Goal: Communication & Community: Share content

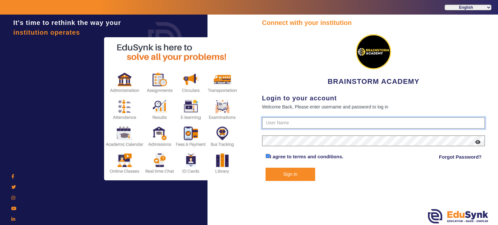
click at [284, 119] on input "text" at bounding box center [373, 123] width 223 height 12
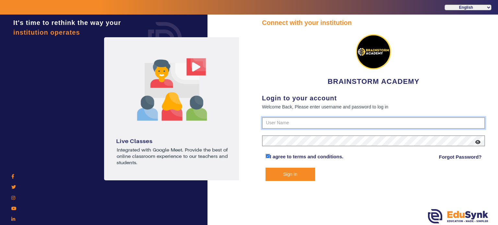
type input "8167555270"
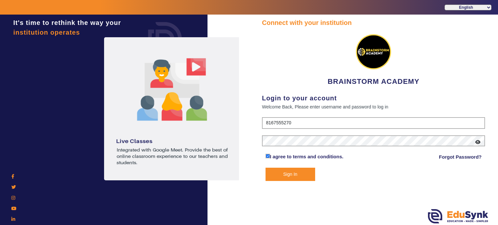
click at [300, 180] on button "Sign In" at bounding box center [291, 174] width 50 height 13
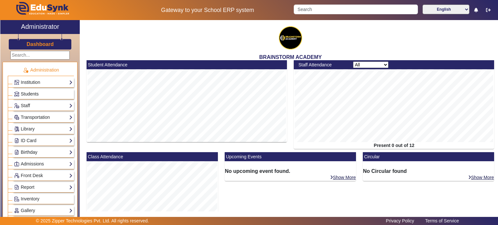
click at [32, 96] on span "Students" at bounding box center [30, 93] width 18 height 5
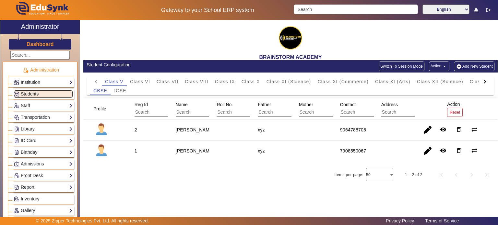
click at [474, 67] on button "Add New Student" at bounding box center [474, 67] width 40 height 10
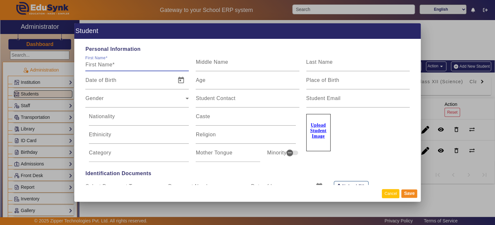
click at [398, 194] on button "Cancel" at bounding box center [391, 193] width 18 height 9
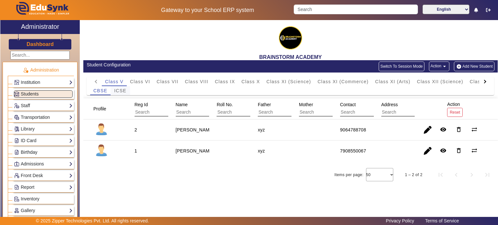
click at [122, 90] on span "ICSE" at bounding box center [120, 91] width 12 height 5
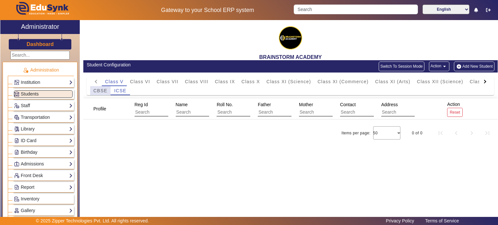
click at [98, 91] on span "CBSE" at bounding box center [100, 91] width 14 height 5
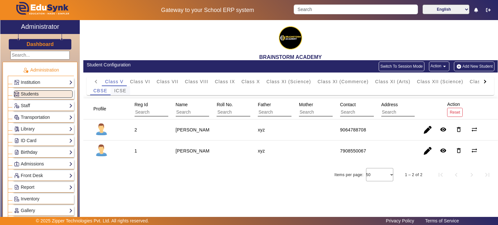
click at [118, 88] on span "ICSE" at bounding box center [120, 90] width 12 height 9
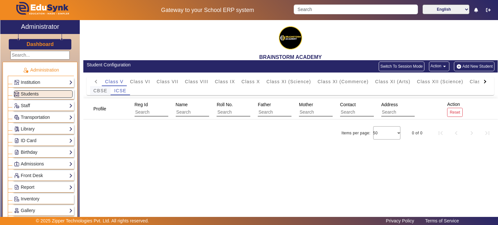
click at [105, 90] on span "CBSE" at bounding box center [100, 91] width 14 height 5
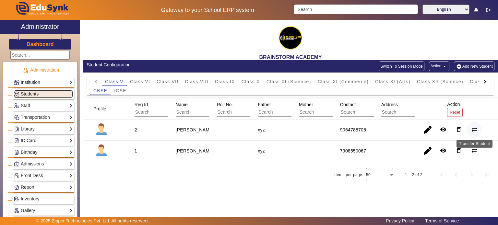
click at [474, 127] on mat-icon "sync_alt" at bounding box center [474, 130] width 6 height 6
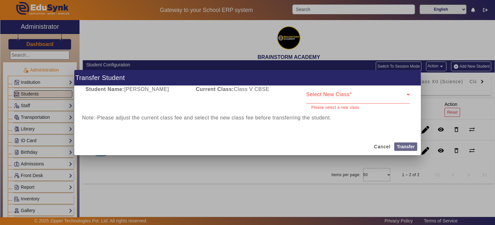
click at [265, 93] on div "Current Class: Class V CBSE" at bounding box center [247, 98] width 110 height 25
click at [321, 100] on span at bounding box center [356, 97] width 100 height 8
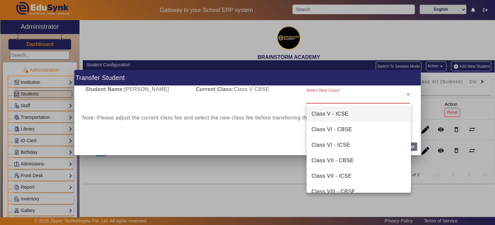
click at [329, 119] on mat-option "Class V - ICSE" at bounding box center [359, 114] width 104 height 16
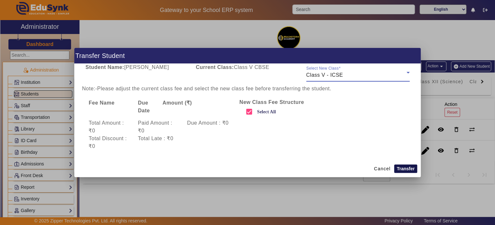
click at [404, 168] on button "Transfer" at bounding box center [405, 169] width 23 height 8
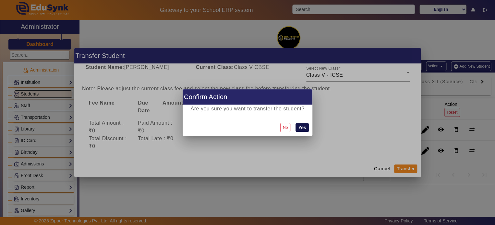
click at [305, 127] on button "Yes" at bounding box center [301, 128] width 13 height 8
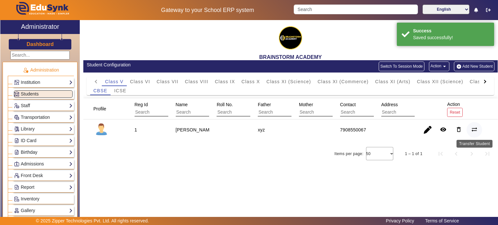
click at [475, 127] on mat-icon "sync_alt" at bounding box center [474, 130] width 6 height 6
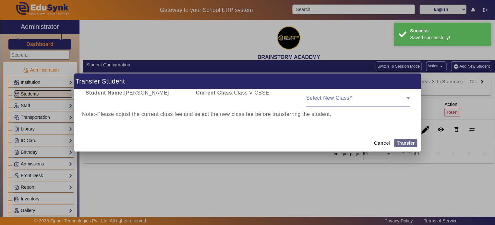
click at [340, 103] on span at bounding box center [356, 101] width 100 height 8
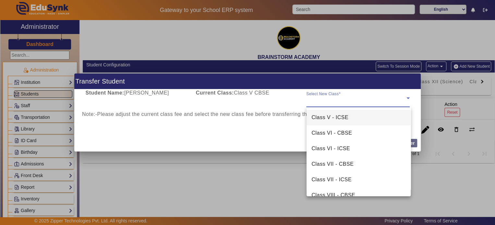
click at [345, 119] on span "Class V - ICSE" at bounding box center [330, 118] width 37 height 8
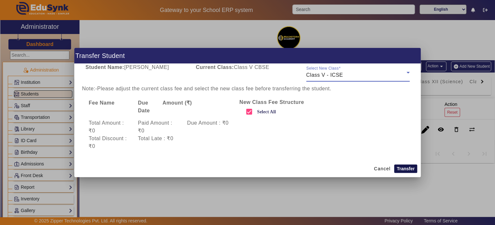
click at [402, 169] on button "Transfer" at bounding box center [405, 169] width 23 height 8
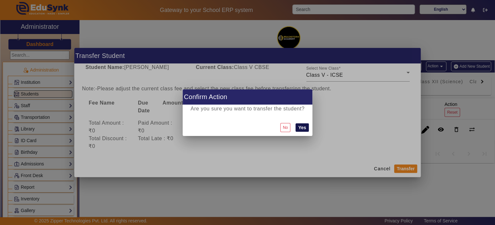
click at [305, 127] on button "Yes" at bounding box center [301, 128] width 13 height 8
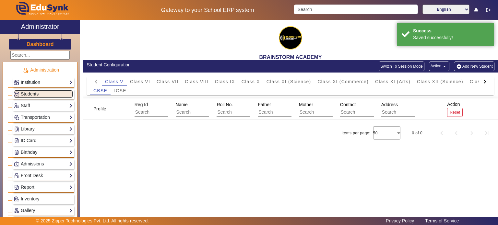
click at [278, 184] on div "BRAINSTORM ACADEMY Student Configuration Switch To Session Mode Action arrow_dr…" at bounding box center [289, 118] width 418 height 196
click at [151, 81] on div "Class VI" at bounding box center [140, 81] width 27 height 9
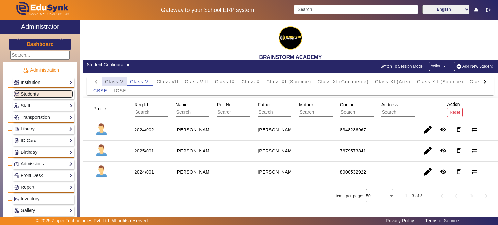
click at [113, 84] on span "Class V" at bounding box center [114, 81] width 18 height 5
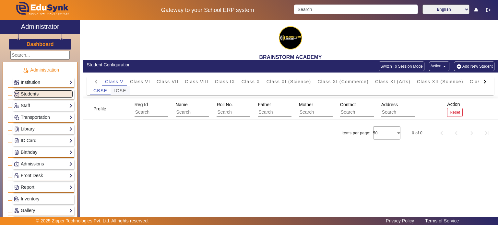
click at [121, 90] on span "ICSE" at bounding box center [120, 91] width 12 height 5
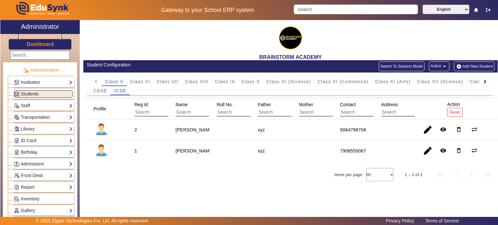
click at [462, 67] on img "button" at bounding box center [459, 67] width 7 height 6
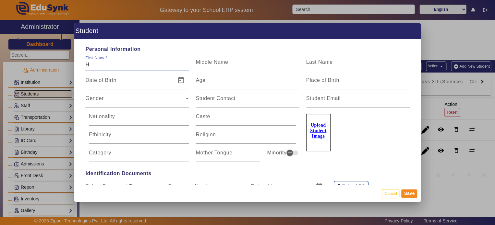
type input "H"
click at [272, 66] on input "Middle Name" at bounding box center [247, 65] width 103 height 8
click at [328, 65] on input "Last Name" at bounding box center [357, 65] width 103 height 8
type input "o"
type input "O"
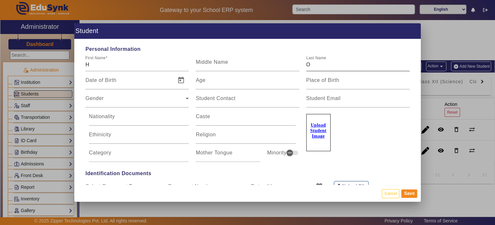
click at [340, 56] on div "Last Name O" at bounding box center [357, 62] width 103 height 18
click at [176, 101] on div "Gender" at bounding box center [135, 101] width 100 height 8
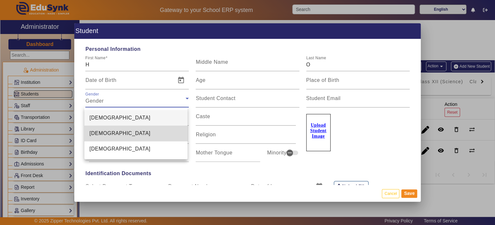
click at [149, 131] on mat-option "[DEMOGRAPHIC_DATA]" at bounding box center [135, 134] width 103 height 16
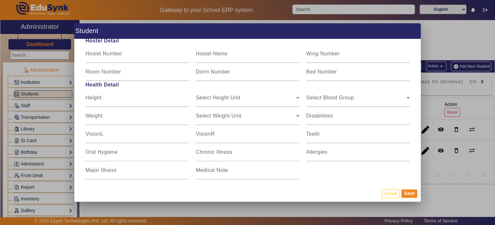
scroll to position [811, 0]
click at [411, 194] on button "Save" at bounding box center [409, 194] width 16 height 8
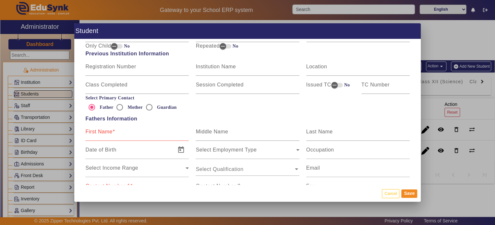
scroll to position [389, 0]
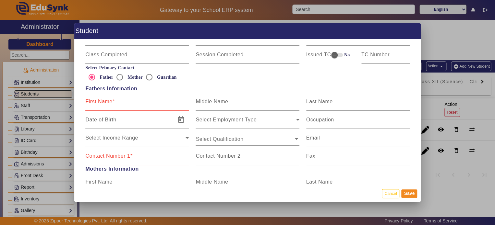
click at [126, 161] on input "Contact Number 1" at bounding box center [136, 159] width 103 height 8
type input "8"
type input "8167555380"
click at [154, 173] on div "First Name" at bounding box center [136, 182] width 103 height 18
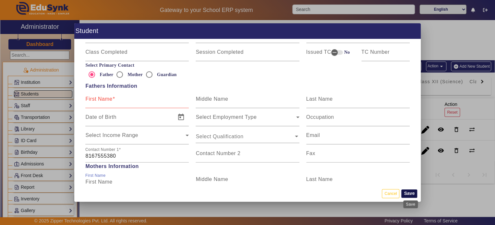
click at [413, 191] on button "Save" at bounding box center [409, 194] width 16 height 8
click at [412, 193] on button "Save" at bounding box center [409, 194] width 16 height 8
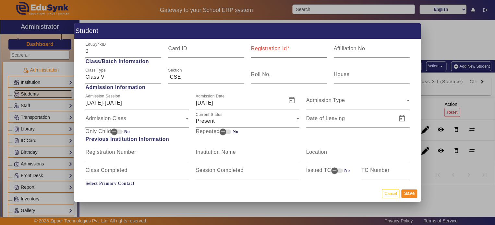
scroll to position [230, 0]
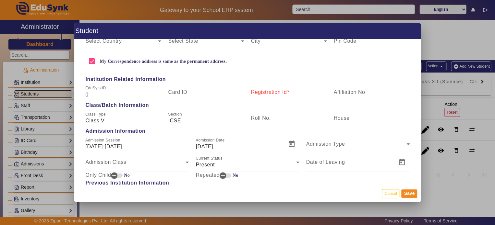
click at [274, 96] on input "Registration Id" at bounding box center [289, 95] width 76 height 8
type input "BSA/2025"
click at [295, 73] on div "Personal Information First Name H Middle Name Last Name O Date of Birth Age Pla…" at bounding box center [247, 112] width 346 height 147
click at [412, 195] on button "Save" at bounding box center [409, 194] width 16 height 8
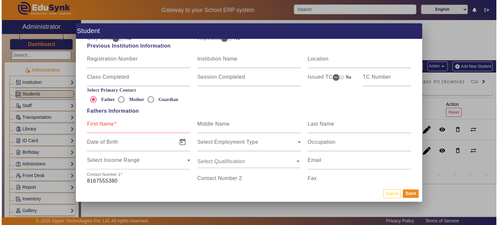
scroll to position [357, 0]
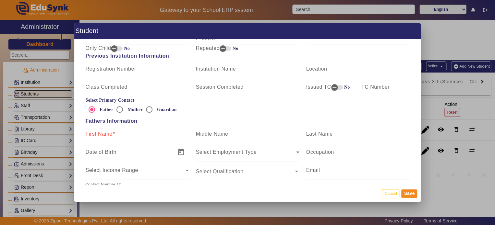
click at [145, 138] on input "First Name" at bounding box center [136, 137] width 103 height 8
type input "b"
click at [219, 136] on label "Middle Name" at bounding box center [212, 134] width 32 height 6
click at [219, 136] on input "Middle Name" at bounding box center [247, 137] width 103 height 8
click at [133, 133] on input "B." at bounding box center [136, 137] width 103 height 8
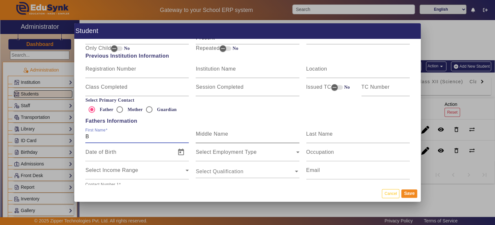
type input "B"
click at [223, 132] on mat-label "Middle Name" at bounding box center [212, 134] width 32 height 6
click at [223, 133] on input "Middle Name" at bounding box center [247, 137] width 103 height 8
type input "S"
click at [313, 133] on mat-label "Last Name" at bounding box center [319, 134] width 27 height 6
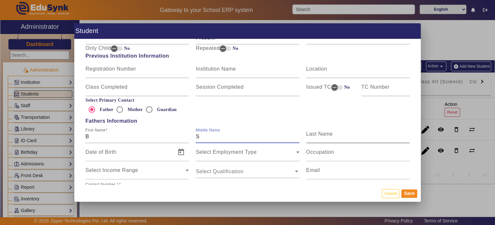
click at [313, 133] on input "Last Name" at bounding box center [357, 137] width 103 height 8
type input "A"
click at [339, 118] on span "Fathers Information" at bounding box center [247, 121] width 331 height 8
click at [414, 194] on button "Save" at bounding box center [409, 194] width 16 height 8
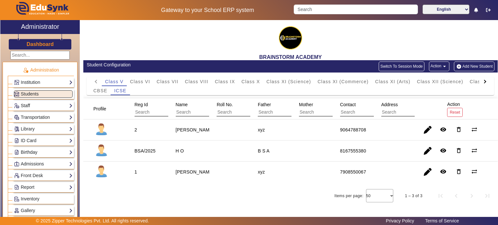
click at [28, 104] on link "Staff" at bounding box center [43, 105] width 59 height 7
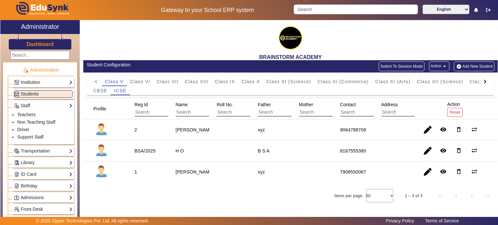
click at [28, 84] on link "Institution" at bounding box center [43, 82] width 59 height 7
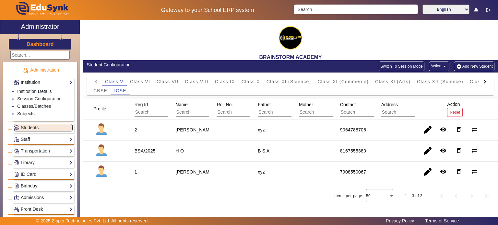
click at [35, 127] on span "Students" at bounding box center [30, 127] width 18 height 5
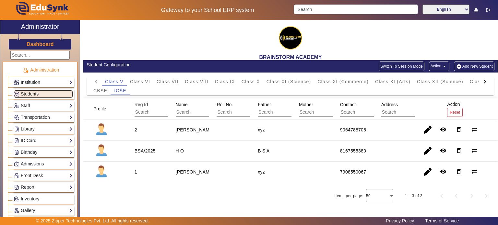
click at [25, 198] on span "Inventory" at bounding box center [30, 199] width 19 height 5
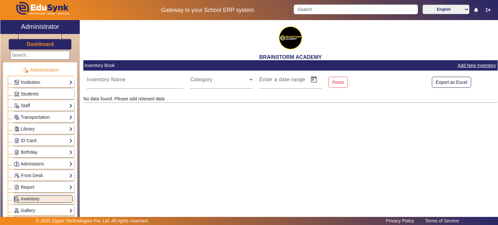
scroll to position [32, 0]
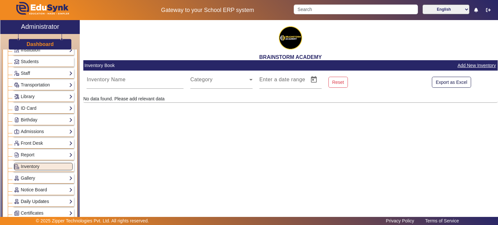
click at [25, 202] on link "Daily Updates" at bounding box center [43, 201] width 59 height 7
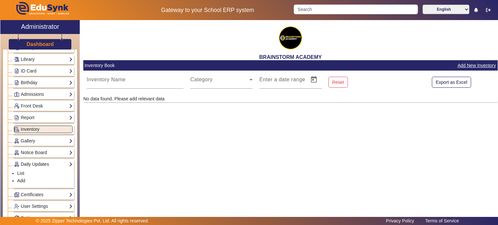
scroll to position [97, 0]
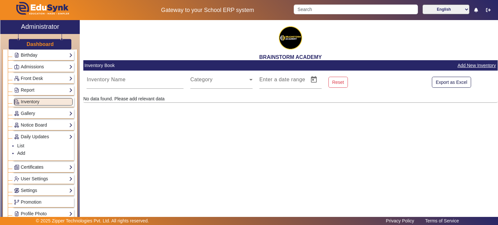
click at [27, 168] on link "Certificates" at bounding box center [43, 167] width 59 height 7
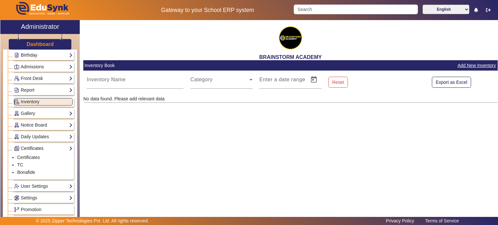
scroll to position [162, 0]
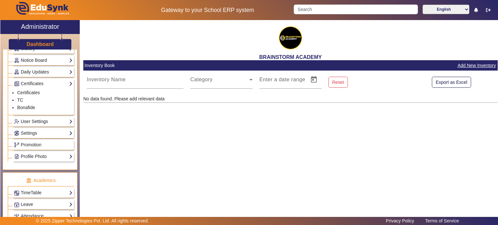
click at [33, 119] on link "User Settings" at bounding box center [43, 121] width 59 height 7
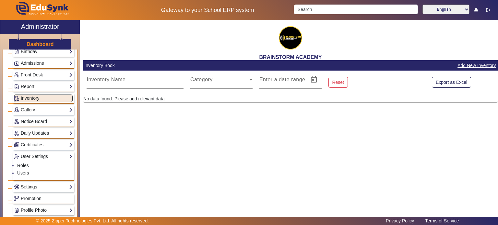
scroll to position [97, 0]
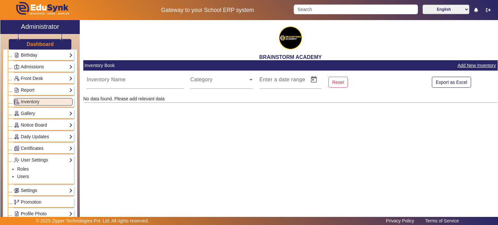
click at [40, 125] on link "Notice Board" at bounding box center [43, 125] width 59 height 7
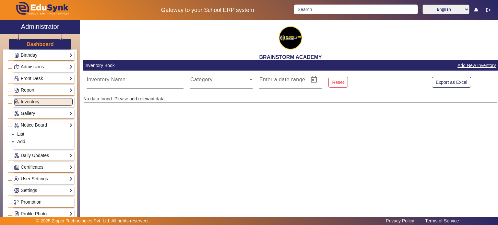
click at [40, 114] on link "Gallery" at bounding box center [43, 113] width 59 height 7
click at [36, 152] on link "Daily Updates" at bounding box center [43, 155] width 59 height 7
click at [21, 144] on link "List" at bounding box center [20, 145] width 7 height 5
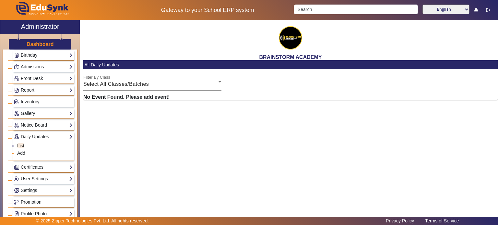
click at [19, 151] on link "Add" at bounding box center [21, 153] width 8 height 5
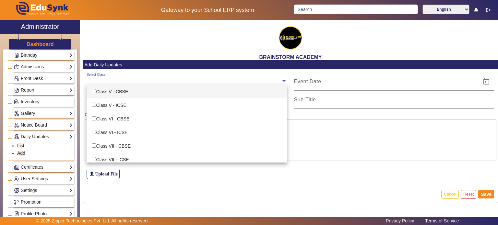
click at [187, 79] on input "text" at bounding box center [184, 81] width 195 height 6
click at [177, 78] on div "Select Class" at bounding box center [184, 80] width 195 height 14
click at [160, 51] on div "BRAINSTORM ACADEMY" at bounding box center [290, 40] width 415 height 40
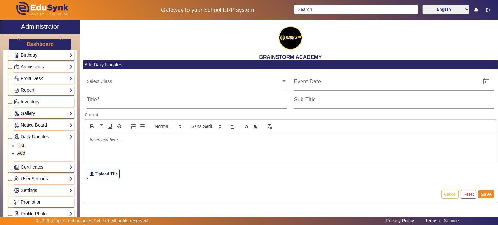
click at [155, 182] on edusynk-file-upload-view "file_upload Upload File" at bounding box center [290, 168] width 415 height 38
click at [100, 81] on input "text" at bounding box center [184, 81] width 195 height 6
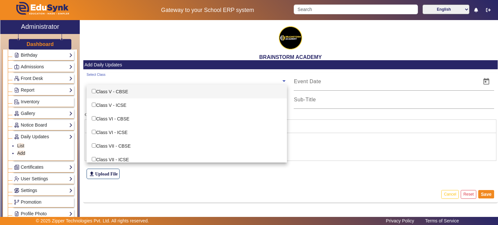
click at [93, 94] on div "Class V - CBSE" at bounding box center [187, 92] width 200 height 14
checkbox input "true"
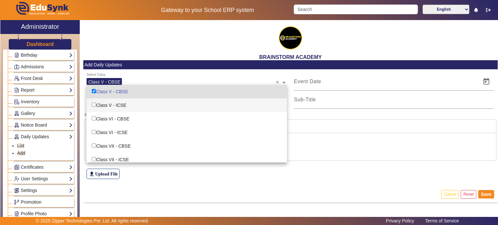
click at [94, 105] on input "Options List" at bounding box center [94, 105] width 4 height 4
checkbox input "true"
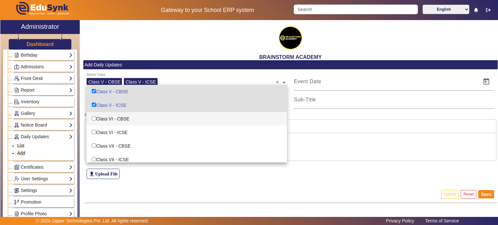
click at [95, 114] on div "Class VI - CBSE" at bounding box center [187, 119] width 200 height 14
checkbox input "true"
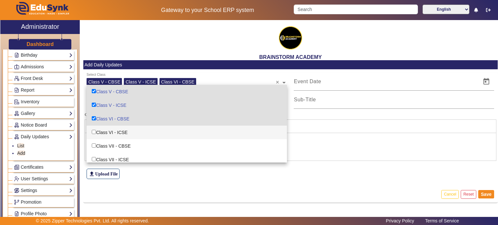
click at [95, 131] on input "Options List" at bounding box center [94, 132] width 4 height 4
checkbox input "true"
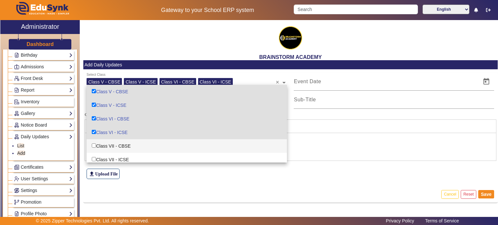
click at [94, 151] on div "Class VII - CBSE" at bounding box center [187, 146] width 200 height 14
checkbox input "true"
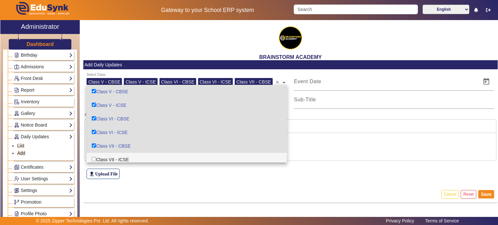
click at [94, 156] on div "Class VII - ICSE" at bounding box center [187, 160] width 200 height 14
checkbox input "true"
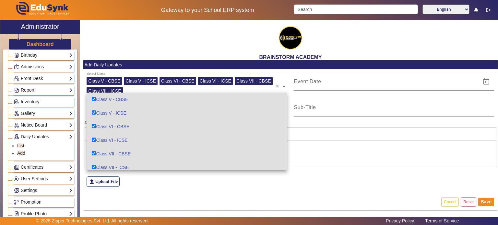
click at [168, 190] on edusynk-file-upload-view "file_upload Upload File" at bounding box center [290, 175] width 415 height 38
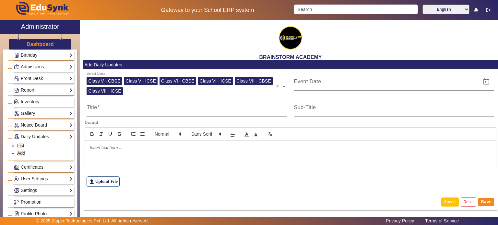
click at [448, 202] on button "Cancel" at bounding box center [450, 202] width 18 height 9
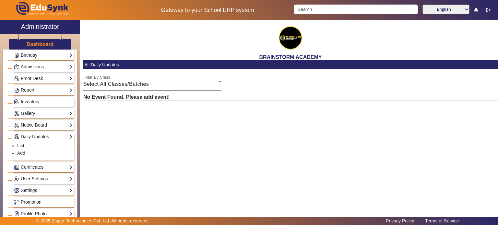
click at [17, 142] on ul "List Add" at bounding box center [43, 150] width 59 height 19
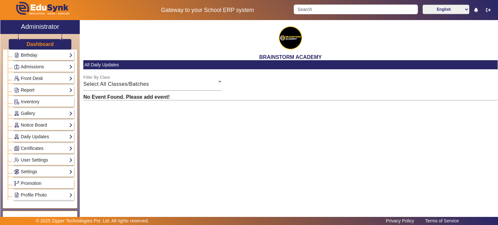
click at [27, 89] on link "Report" at bounding box center [43, 90] width 59 height 7
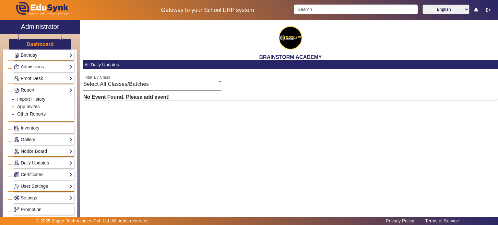
click at [32, 104] on link "App Invites" at bounding box center [28, 106] width 22 height 5
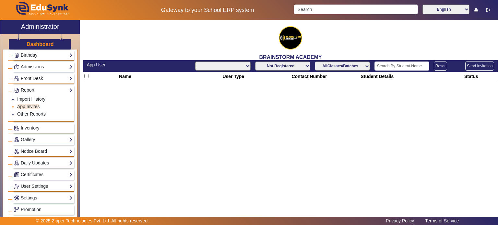
select select "All"
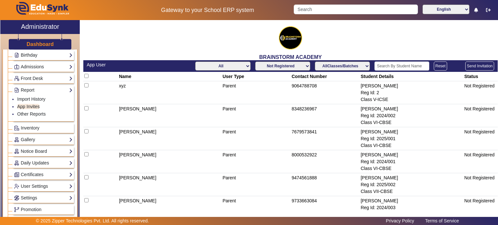
click at [348, 67] on select "AllClasses/Batches Class V-ICSE Class VI-CBSE Class VII-CBSE Class VII-ICSE Cla…" at bounding box center [342, 66] width 55 height 9
select select "Class V-ICSE"
click at [315, 62] on select "AllClasses/Batches Class V-ICSE Class VI-CBSE Class VII-CBSE Class VII-ICSE Cla…" at bounding box center [342, 66] width 55 height 9
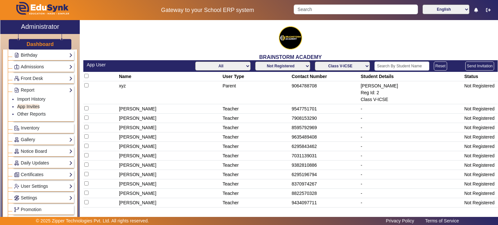
click at [348, 67] on select "AllClasses/Batches Class V-ICSE Class VI-CBSE Class VII-CBSE Class VII-ICSE Cla…" at bounding box center [342, 66] width 55 height 9
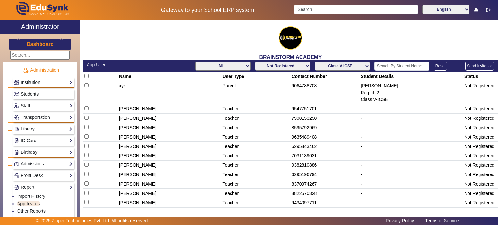
click at [18, 94] on img at bounding box center [16, 94] width 5 height 5
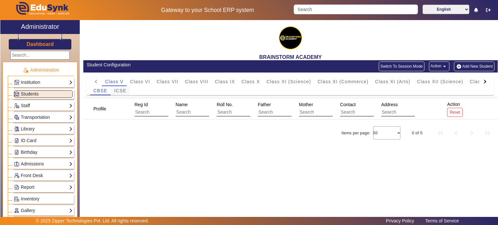
click at [122, 89] on span "ICSE" at bounding box center [120, 91] width 12 height 5
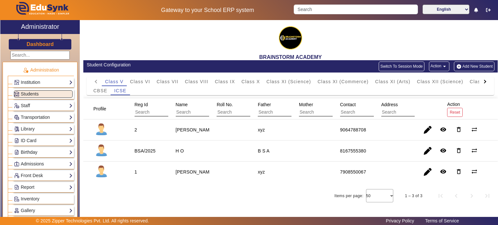
click at [161, 179] on mat-cell "1" at bounding box center [147, 172] width 41 height 21
click at [195, 49] on div "BRAINSTORM ACADEMY" at bounding box center [290, 40] width 415 height 40
click at [247, 190] on div "Items per page: 50 1 – 3 of 3" at bounding box center [290, 196] width 415 height 18
click at [155, 48] on div "BRAINSTORM ACADEMY" at bounding box center [290, 40] width 415 height 40
click at [149, 31] on div "BRAINSTORM ACADEMY" at bounding box center [290, 40] width 415 height 40
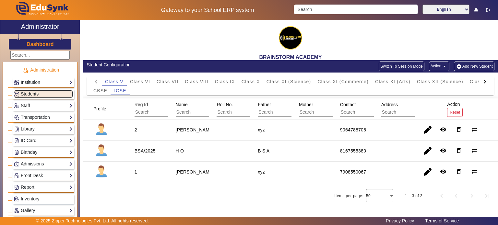
click at [131, 49] on div "BRAINSTORM ACADEMY" at bounding box center [290, 40] width 415 height 40
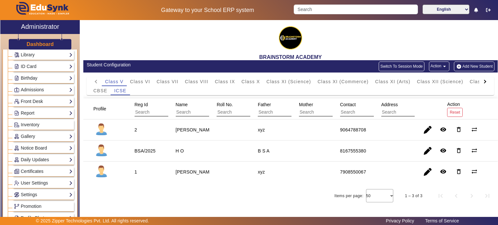
scroll to position [65, 0]
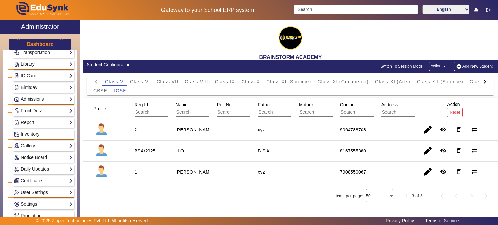
click at [33, 155] on link "Notice Board" at bounding box center [43, 157] width 59 height 7
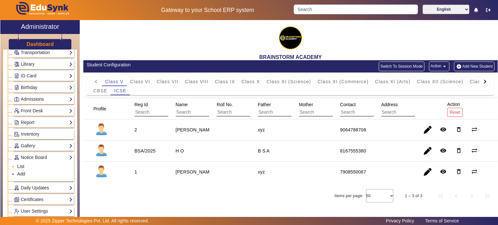
click at [24, 166] on link "List" at bounding box center [20, 166] width 7 height 5
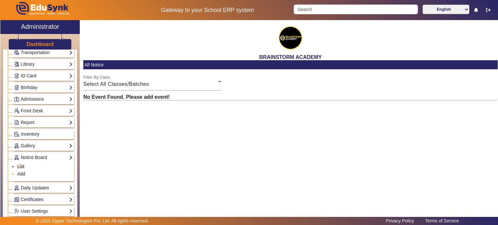
click at [20, 172] on link "Add" at bounding box center [21, 174] width 8 height 5
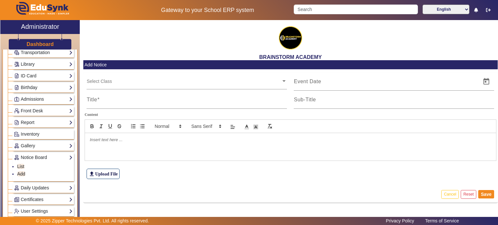
click at [150, 82] on input "text" at bounding box center [184, 81] width 195 height 6
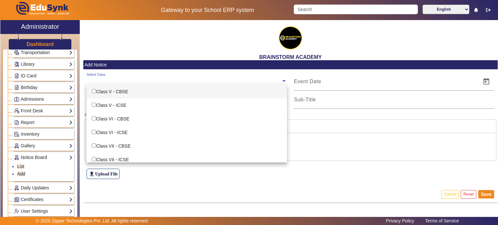
click at [147, 96] on div "Class V - CBSE" at bounding box center [187, 92] width 200 height 14
checkbox input "true"
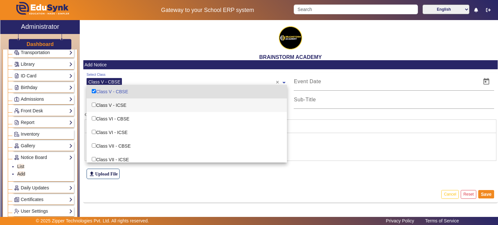
click at [144, 102] on div "Class V - ICSE" at bounding box center [187, 106] width 200 height 14
checkbox input "true"
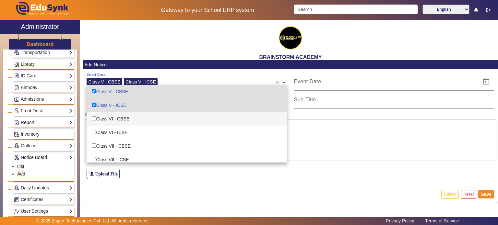
click at [140, 120] on div "Class VI - CBSE" at bounding box center [187, 119] width 200 height 14
checkbox input "true"
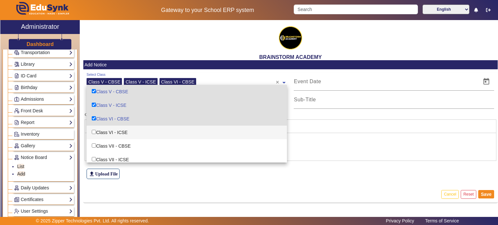
click at [140, 131] on div "Class VI - ICSE" at bounding box center [187, 133] width 200 height 14
checkbox input "true"
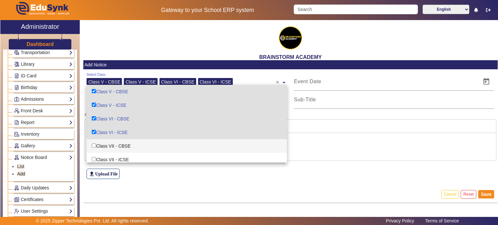
click at [140, 140] on div "Class VII - CBSE" at bounding box center [187, 146] width 200 height 14
checkbox input "true"
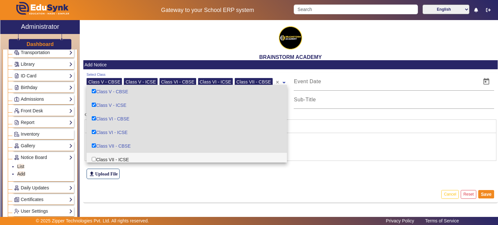
click at [137, 154] on div "Class VII - ICSE" at bounding box center [187, 160] width 200 height 14
checkbox input "true"
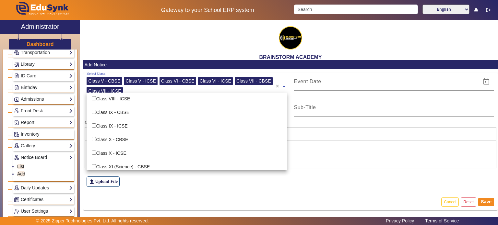
scroll to position [97, 0]
click at [136, 163] on div "Class XI (Science) - CBSE" at bounding box center [187, 166] width 200 height 14
checkbox input "true"
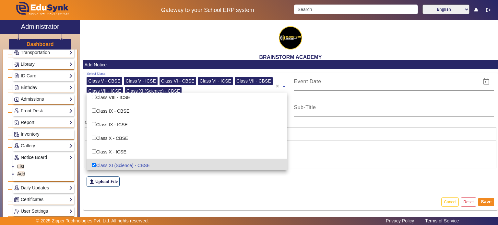
click at [132, 149] on div "Class X - ICSE" at bounding box center [187, 152] width 200 height 14
checkbox input "true"
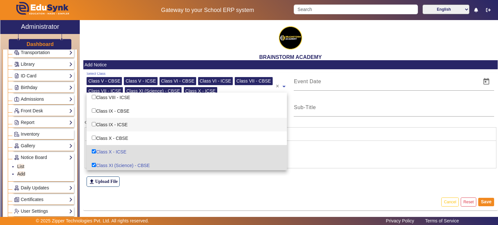
click at [132, 127] on div "Class IX - ICSE" at bounding box center [187, 125] width 200 height 14
checkbox input "true"
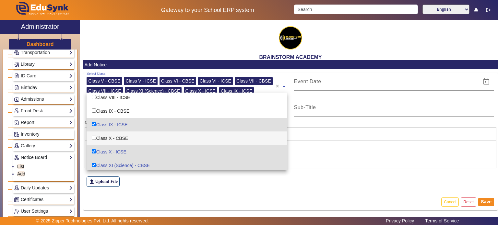
click at [127, 145] on div "Class X - CBSE" at bounding box center [187, 139] width 200 height 14
checkbox input "true"
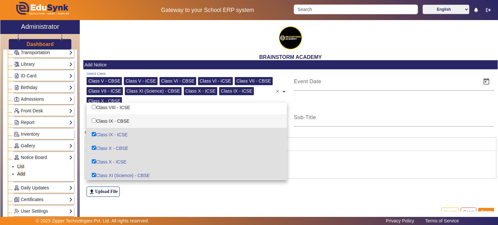
click at [131, 120] on div "Class IX - CBSE" at bounding box center [187, 121] width 200 height 14
checkbox input "true"
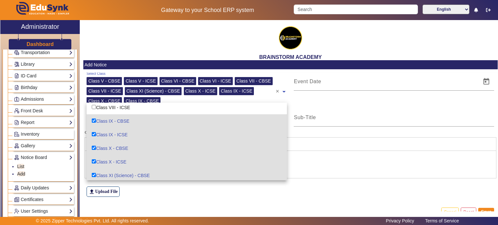
click at [135, 109] on div "Class VIII - ICSE" at bounding box center [187, 108] width 200 height 14
checkbox input "true"
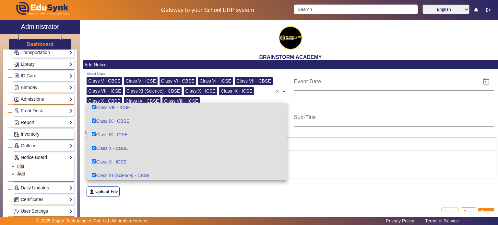
scroll to position [65, 0]
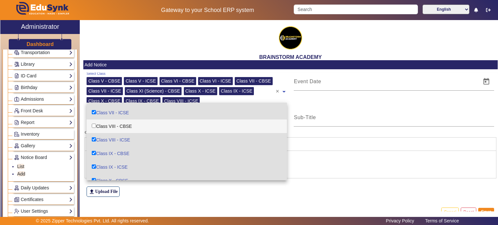
click at [143, 126] on div "Class VIII - CBSE" at bounding box center [187, 127] width 200 height 14
checkbox input "true"
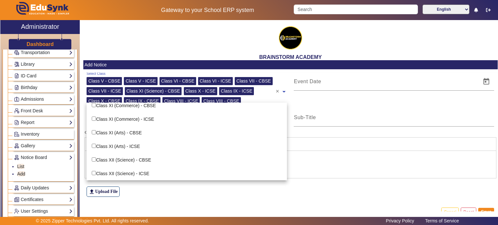
scroll to position [290, 0]
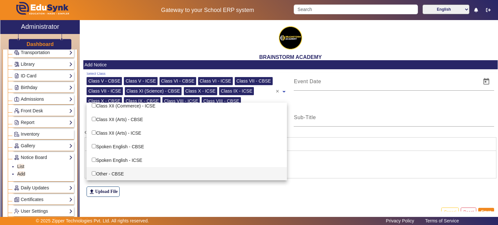
click at [145, 179] on div "Other - CBSE" at bounding box center [187, 174] width 200 height 14
checkbox input "true"
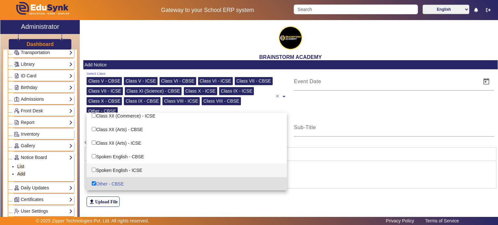
click at [148, 169] on div "Spoken English - ICSE" at bounding box center [187, 171] width 200 height 14
checkbox input "true"
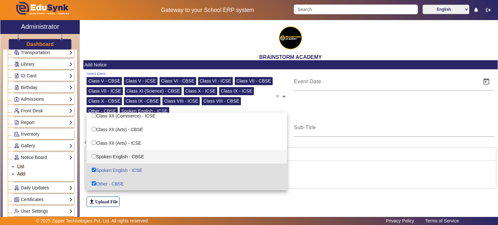
click at [151, 159] on div "Spoken English - CBSE" at bounding box center [187, 157] width 200 height 14
checkbox input "true"
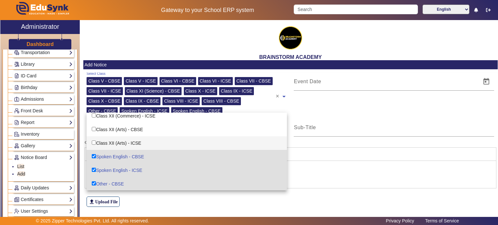
click at [153, 144] on div "Class XII (Arts) - ICSE" at bounding box center [187, 144] width 200 height 14
checkbox input "true"
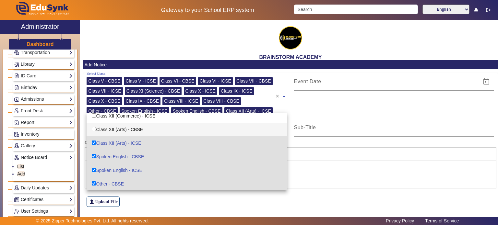
scroll to position [257, 0]
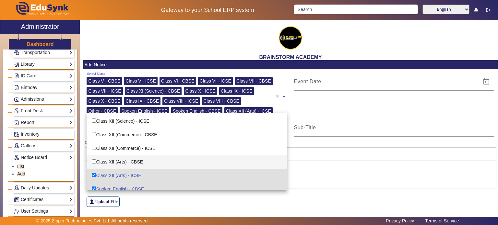
click at [149, 169] on div "Class XII (Arts) - CBSE" at bounding box center [187, 162] width 200 height 14
checkbox input "true"
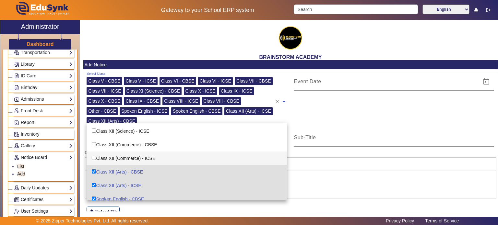
click at [151, 159] on div "Class XII (Commerce) - ICSE" at bounding box center [187, 159] width 200 height 14
checkbox input "true"
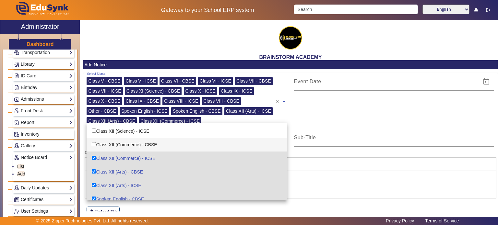
click at [154, 145] on div "Class XII (Commerce) - CBSE" at bounding box center [187, 145] width 200 height 14
checkbox input "true"
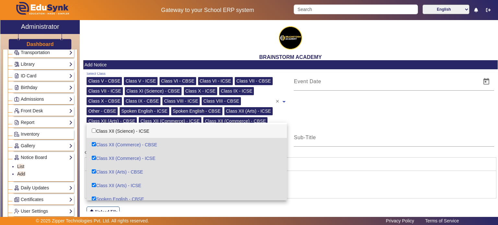
click at [156, 138] on div "Class XII (Science) - ICSE" at bounding box center [187, 132] width 200 height 14
checkbox input "true"
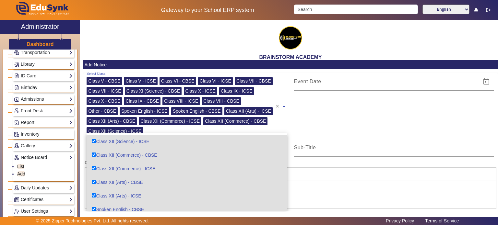
scroll to position [225, 0]
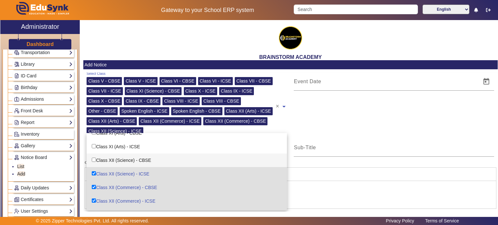
click at [149, 162] on div "Class XII (Science) - CBSE" at bounding box center [187, 161] width 200 height 14
checkbox input "true"
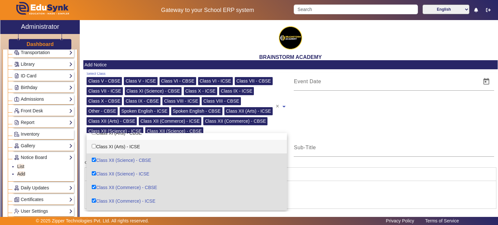
click at [152, 145] on div "Class XI (Arts) - ICSE" at bounding box center [187, 147] width 200 height 14
checkbox input "true"
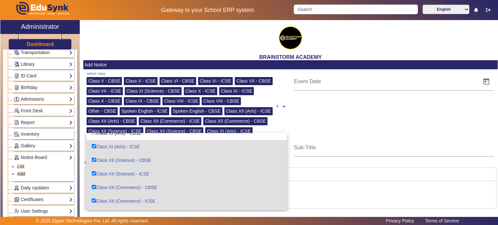
scroll to position [192, 0]
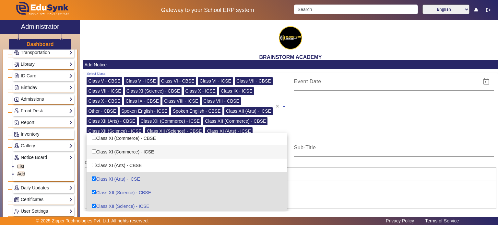
click at [149, 159] on div "Class XI (Commerce) - ICSE" at bounding box center [187, 152] width 200 height 14
checkbox input "true"
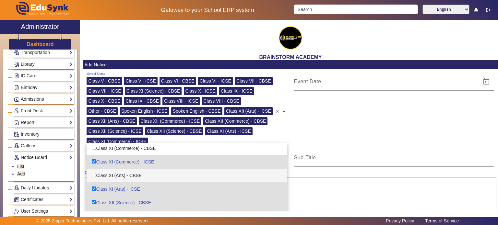
click at [149, 174] on div "Class XI (Arts) - CBSE" at bounding box center [187, 176] width 200 height 14
checkbox input "true"
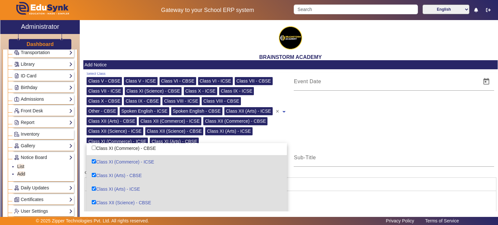
click at [156, 145] on div "Class XI (Commerce) - CBSE" at bounding box center [187, 149] width 200 height 14
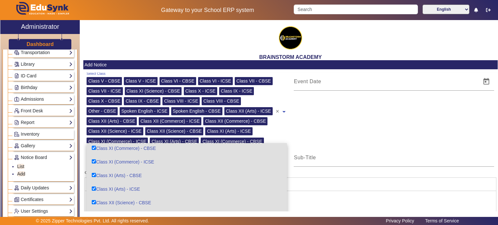
checkbox input "true"
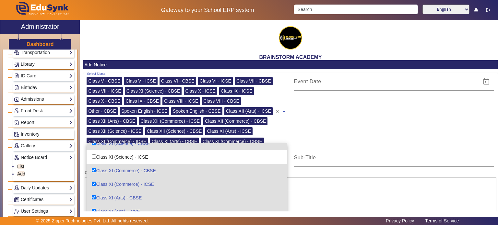
scroll to position [160, 0]
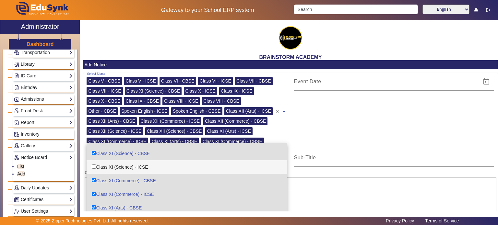
click at [152, 174] on div "Class XI (Science) - ICSE" at bounding box center [187, 168] width 200 height 14
checkbox input "true"
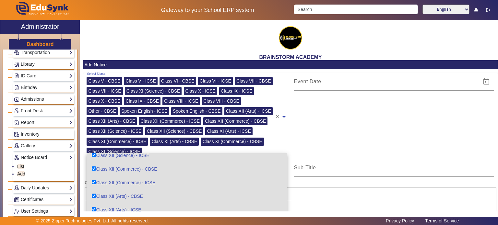
scroll to position [290, 0]
click at [345, 116] on div at bounding box center [394, 116] width 207 height 86
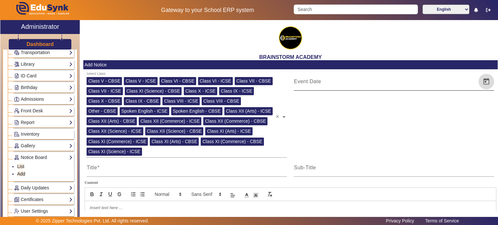
click at [482, 83] on span "Open calendar" at bounding box center [487, 82] width 16 height 16
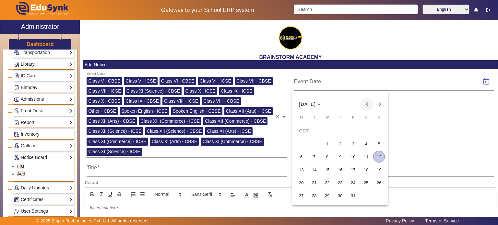
click at [368, 105] on span "Previous month" at bounding box center [367, 104] width 13 height 13
click at [370, 105] on span "Previous month" at bounding box center [367, 104] width 13 height 13
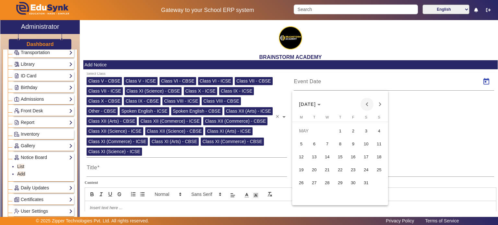
click at [370, 105] on span "Previous month" at bounding box center [367, 104] width 13 height 13
click at [311, 141] on span "1" at bounding box center [314, 144] width 12 height 12
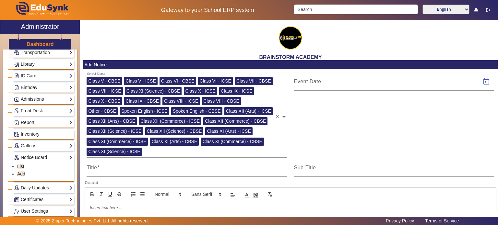
type input "[DATE]"
click at [369, 127] on div "[DATE]" at bounding box center [394, 116] width 207 height 86
click at [193, 172] on input "Title" at bounding box center [187, 171] width 200 height 8
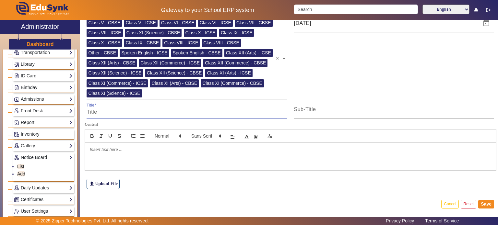
scroll to position [62, 0]
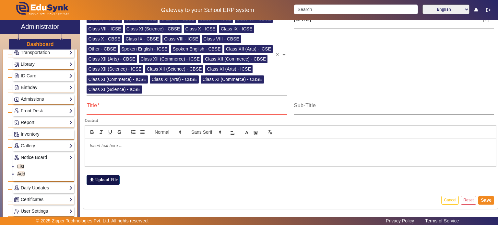
click at [113, 179] on label "file_upload Upload File" at bounding box center [103, 180] width 33 height 10
click at [0, 0] on input "file_upload Upload File" at bounding box center [0, 0] width 0 height 0
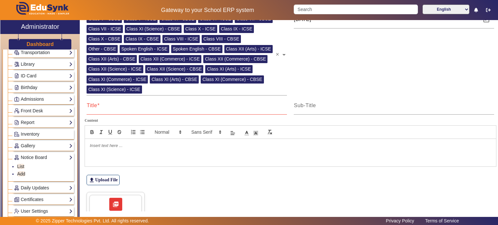
click at [185, 109] on input "Title" at bounding box center [187, 108] width 200 height 8
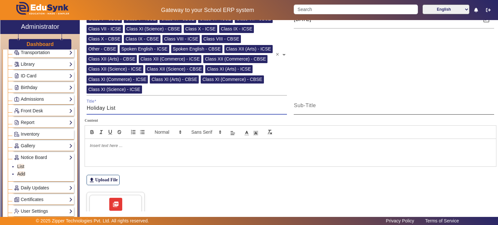
type input "Holiday List"
click at [373, 110] on input "Sub-Title" at bounding box center [394, 108] width 200 height 8
type input "Holiday list"
click at [212, 112] on input "Holiday List" at bounding box center [187, 108] width 200 height 8
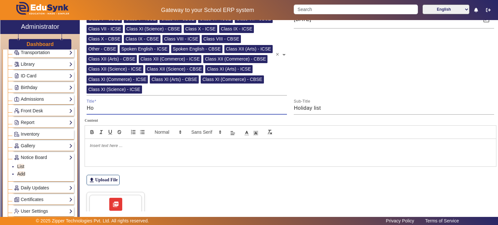
type input "H"
type input "Session : [DATE] -[DATE]"
click at [211, 187] on edusynk-file-upload-view "file_upload Upload File picture_as_pdf Brainstorm Academy Holiday list for Stud…" at bounding box center [290, 203] width 415 height 96
click at [122, 151] on div at bounding box center [290, 152] width 411 height 27
click at [168, 193] on figure "picture_as_pdf Brainstorm Academy Holiday list for Students.pdf" at bounding box center [291, 221] width 408 height 58
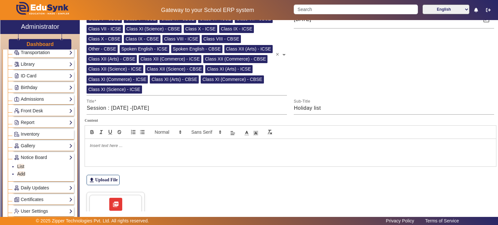
scroll to position [120, 0]
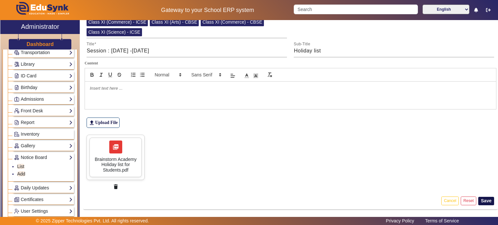
click at [485, 201] on button "Save" at bounding box center [486, 201] width 16 height 8
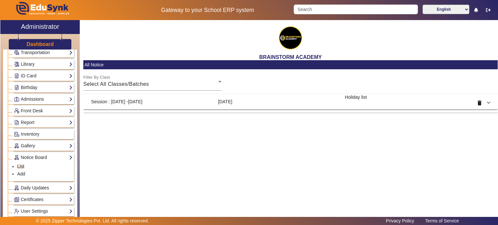
click at [111, 164] on div "BRAINSTORM ACADEMY All Notice Filter By Class Select All Classes/Batches Sessio…" at bounding box center [289, 118] width 418 height 196
click at [381, 105] on mat-panel-title "Holiday list" at bounding box center [406, 102] width 122 height 16
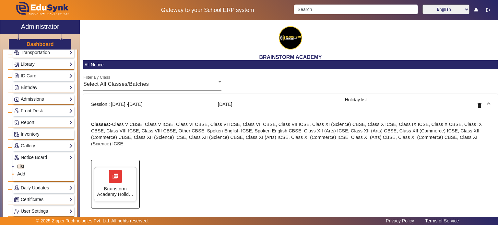
click at [24, 175] on link "Add" at bounding box center [21, 174] width 8 height 5
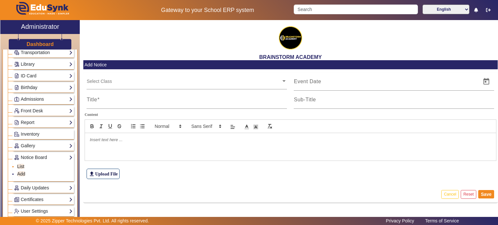
click at [20, 167] on link "List" at bounding box center [20, 166] width 7 height 5
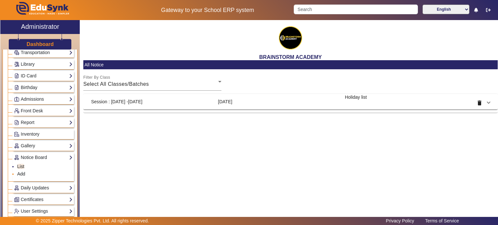
click at [20, 172] on link "Add" at bounding box center [21, 174] width 8 height 5
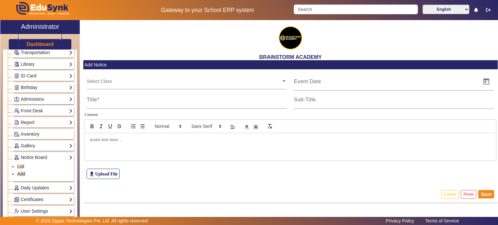
click at [151, 83] on input "text" at bounding box center [184, 81] width 195 height 6
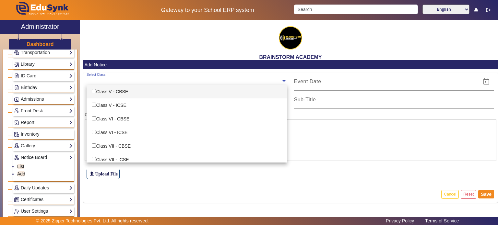
click at [151, 83] on input "text" at bounding box center [184, 81] width 195 height 6
click at [119, 55] on h2 "BRAINSTORM ACADEMY" at bounding box center [290, 57] width 415 height 6
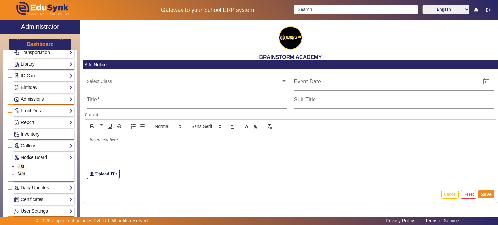
click at [39, 123] on link "Report" at bounding box center [43, 122] width 59 height 7
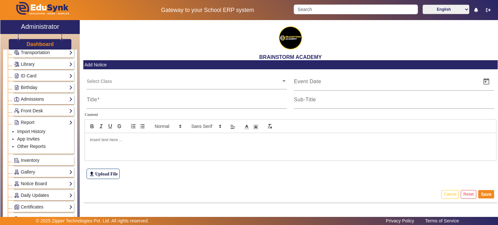
click at [28, 163] on div "Inventory" at bounding box center [43, 161] width 61 height 10
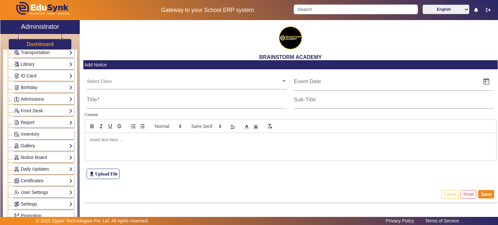
click at [30, 143] on link "Gallery" at bounding box center [43, 145] width 59 height 7
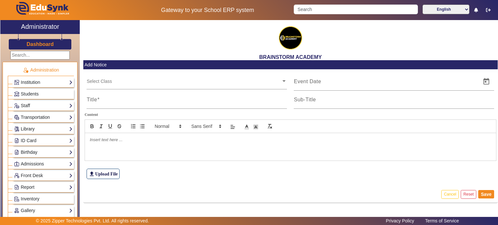
click at [33, 129] on link "Library" at bounding box center [43, 129] width 59 height 7
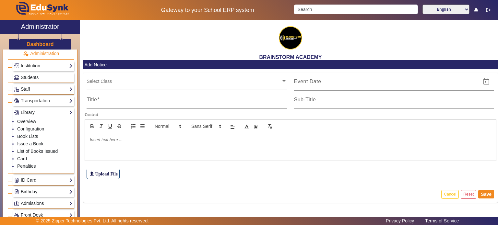
scroll to position [32, 0]
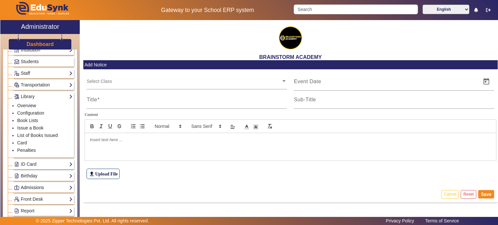
click at [34, 188] on link "Admissions" at bounding box center [43, 187] width 59 height 7
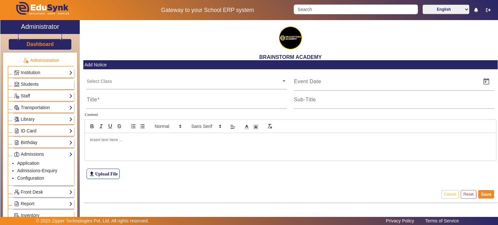
scroll to position [0, 0]
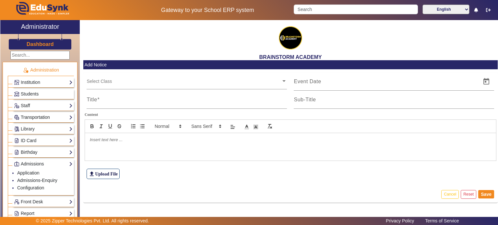
click at [41, 117] on link "Transportation" at bounding box center [43, 117] width 59 height 7
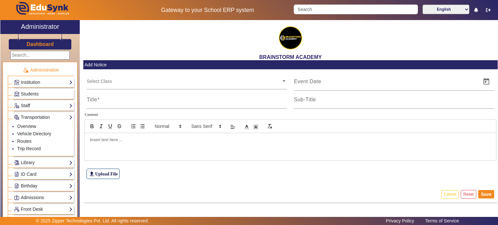
click at [45, 103] on link "Staff" at bounding box center [43, 105] width 59 height 7
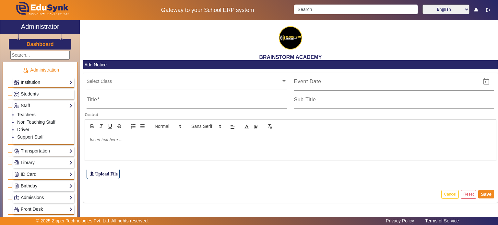
click at [95, 151] on div at bounding box center [290, 146] width 411 height 27
click at [42, 154] on link "Transportation" at bounding box center [43, 151] width 59 height 7
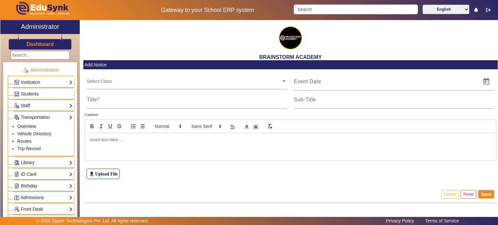
click at [87, 151] on div at bounding box center [290, 146] width 411 height 27
click at [41, 85] on link "Institution" at bounding box center [43, 82] width 59 height 7
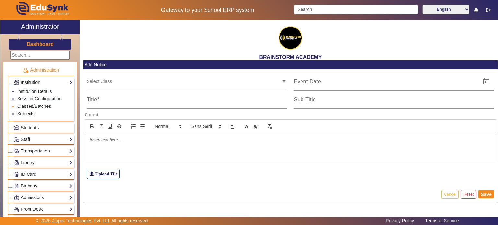
click at [39, 107] on link "Classes/Batches" at bounding box center [34, 106] width 34 height 5
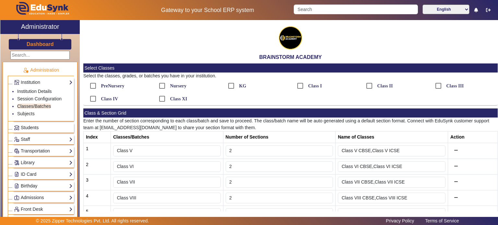
click at [29, 129] on span "Students" at bounding box center [30, 127] width 18 height 5
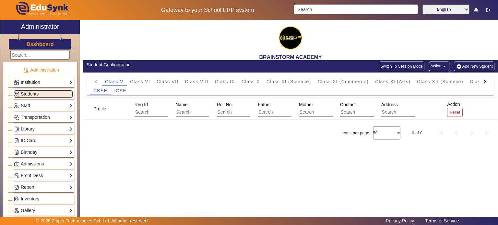
click at [32, 107] on link "Staff" at bounding box center [43, 105] width 59 height 7
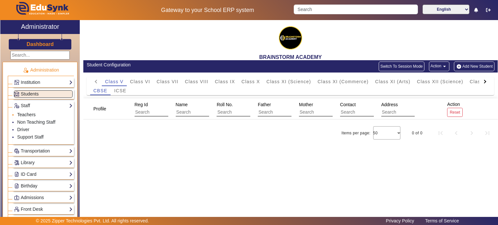
click at [30, 116] on link "Teachers" at bounding box center [26, 114] width 18 height 5
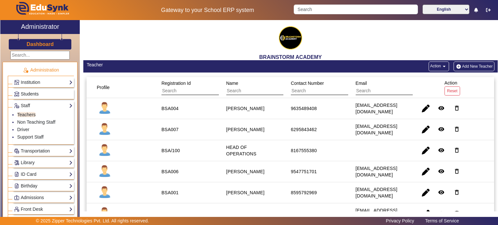
click at [39, 92] on link "Students" at bounding box center [43, 93] width 59 height 7
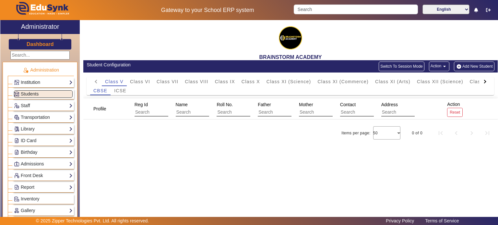
click at [29, 82] on link "Institution" at bounding box center [43, 82] width 59 height 7
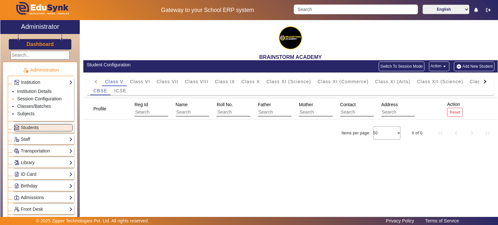
click at [32, 98] on link "Session Configuration" at bounding box center [39, 98] width 44 height 5
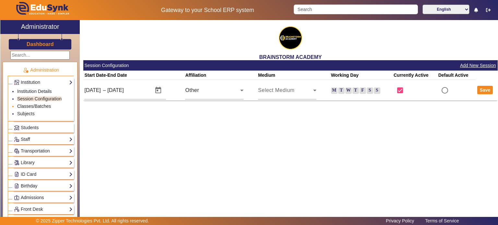
click at [30, 105] on link "Classes/Batches" at bounding box center [34, 106] width 34 height 5
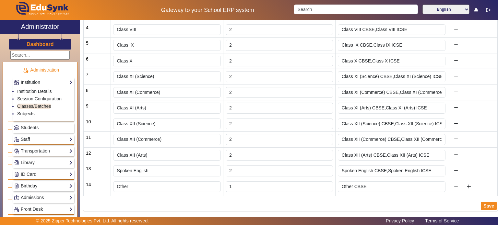
scroll to position [32, 0]
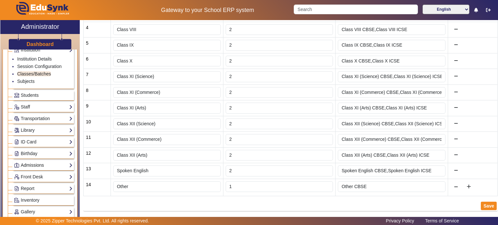
click at [31, 165] on link "Admissions" at bounding box center [43, 165] width 59 height 7
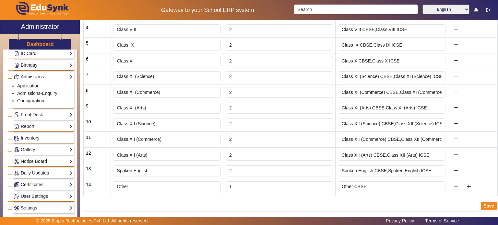
scroll to position [99, 0]
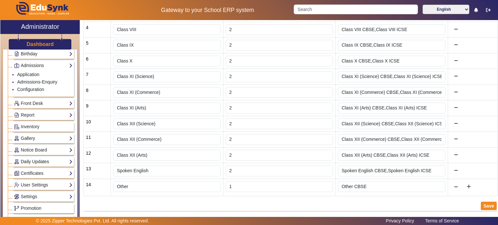
click at [44, 162] on link "Daily Updates" at bounding box center [43, 161] width 59 height 7
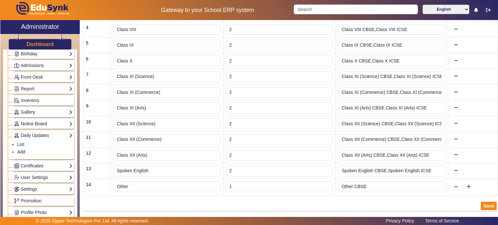
click at [42, 122] on link "Notice Board" at bounding box center [43, 123] width 59 height 7
click at [45, 164] on link "Certificates" at bounding box center [43, 166] width 59 height 7
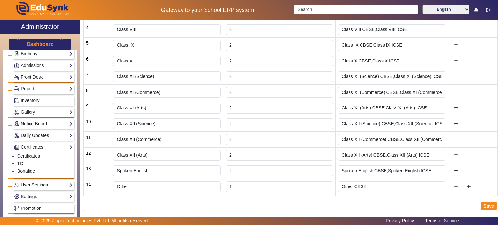
click at [30, 182] on link "User Settings" at bounding box center [43, 185] width 59 height 7
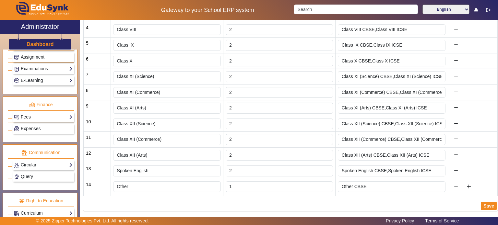
scroll to position [330, 0]
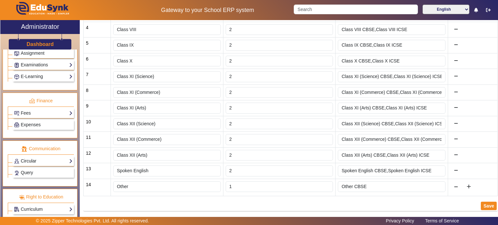
click at [43, 158] on link "Circular" at bounding box center [43, 161] width 59 height 7
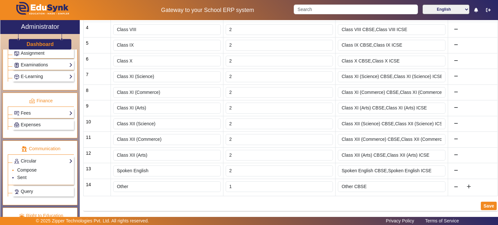
click at [23, 169] on link "Compose" at bounding box center [26, 170] width 19 height 5
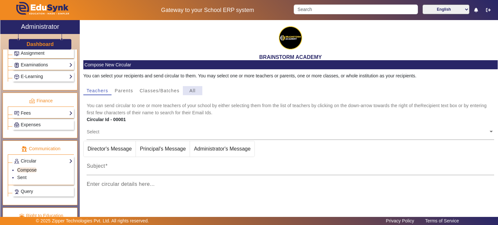
click at [187, 91] on div "All" at bounding box center [192, 90] width 19 height 9
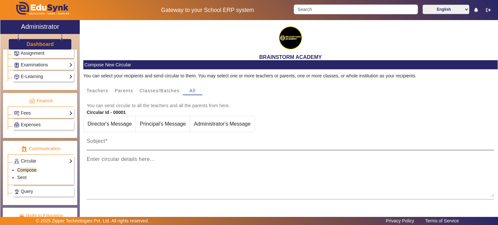
click at [121, 147] on input "Subject" at bounding box center [291, 144] width 408 height 8
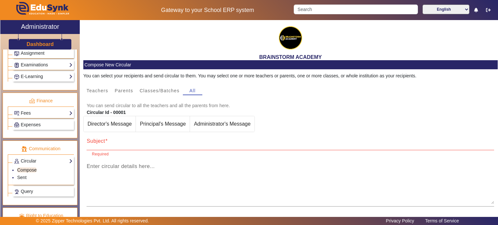
drag, startPoint x: 119, startPoint y: 125, endPoint x: 110, endPoint y: 137, distance: 15.0
click at [110, 137] on div "Subject" at bounding box center [291, 141] width 408 height 18
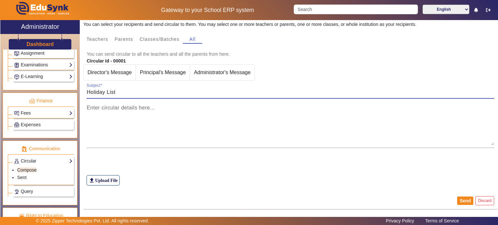
scroll to position [52, 0]
type input "Holiday List"
click at [102, 182] on label "file_upload Upload File" at bounding box center [103, 180] width 33 height 10
click at [0, 0] on input "file_upload Upload File" at bounding box center [0, 0] width 0 height 0
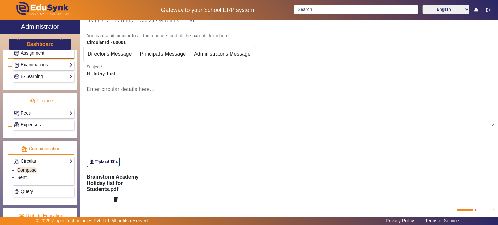
scroll to position [83, 0]
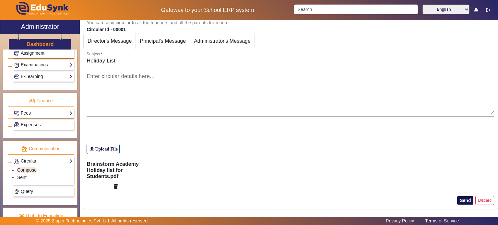
click at [464, 199] on button "Send" at bounding box center [465, 201] width 16 height 8
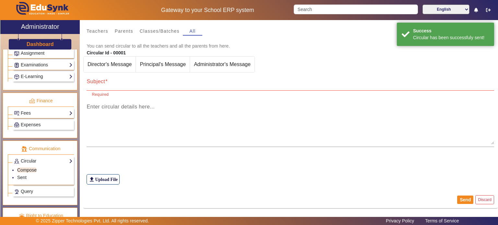
scroll to position [59, 0]
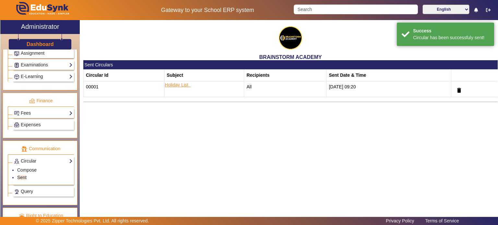
click at [172, 86] on link "Holiday List" at bounding box center [176, 84] width 23 height 5
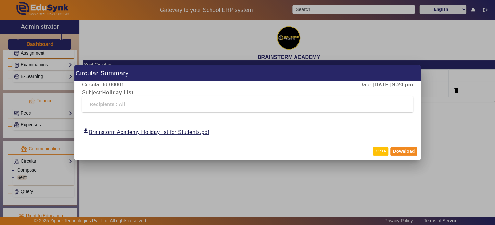
click at [380, 150] on button "Close" at bounding box center [380, 151] width 15 height 9
